Goal: Information Seeking & Learning: Learn about a topic

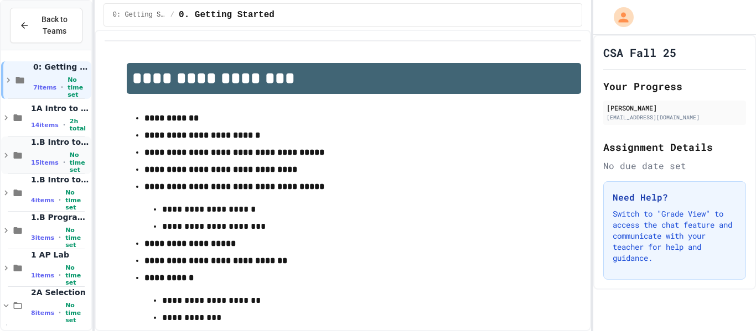
click at [43, 154] on div "1.B Intro to Java (Lesson) 15 items • No time set" at bounding box center [60, 155] width 58 height 37
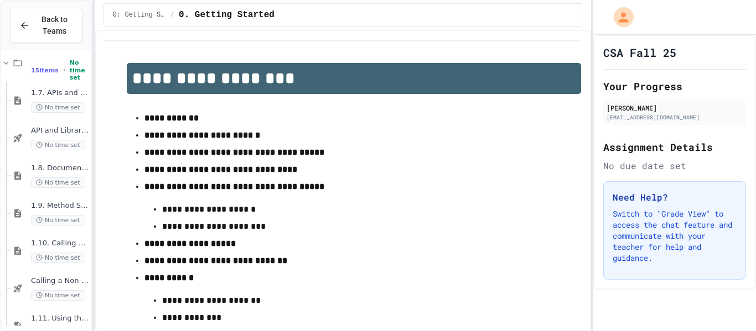
scroll to position [107, 0]
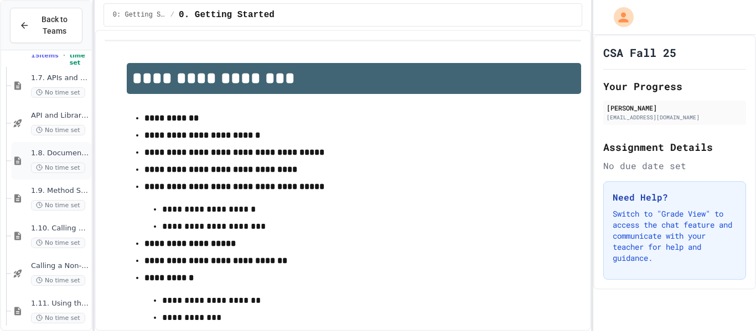
click at [66, 146] on div "1.8. Documentation with Comments and Preconditions No time set" at bounding box center [51, 161] width 80 height 38
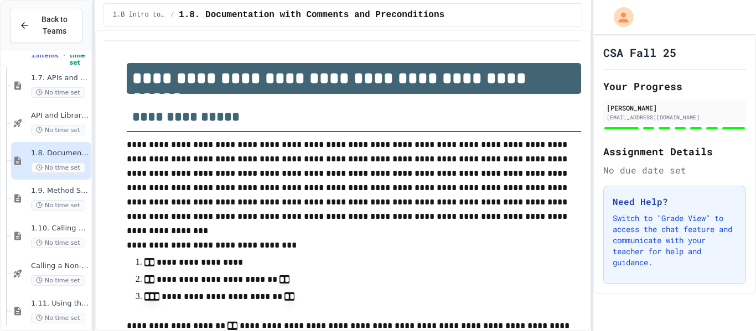
scroll to position [133, 0]
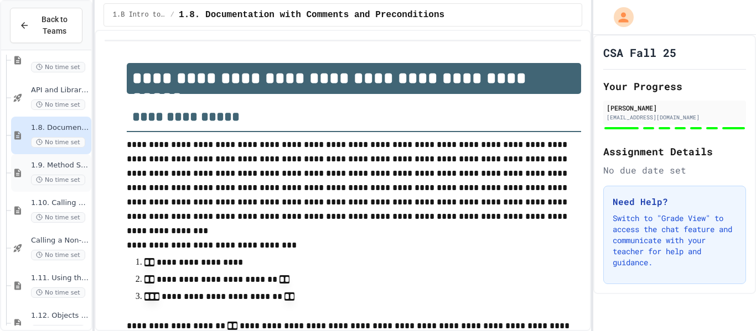
click at [58, 163] on span "1.9. Method Signatures" at bounding box center [60, 165] width 58 height 9
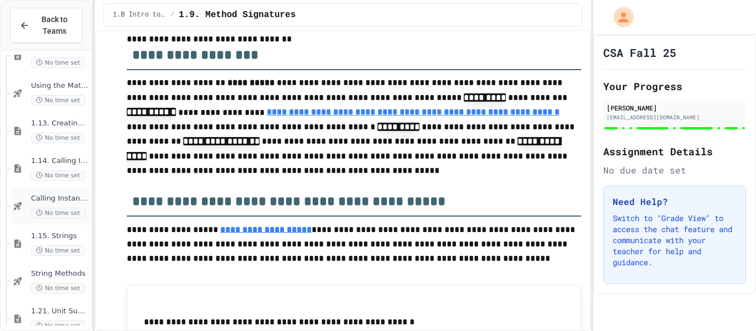
scroll to position [403, 0]
click at [34, 117] on span "1.13. Creating and Initializing Objects: Constructors" at bounding box center [60, 121] width 58 height 9
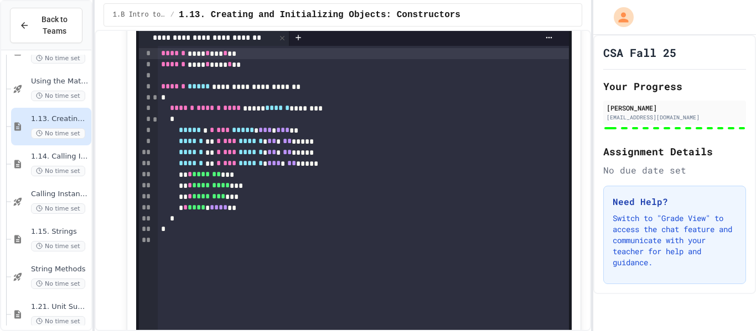
scroll to position [5719, 0]
